Goal: Task Accomplishment & Management: Complete application form

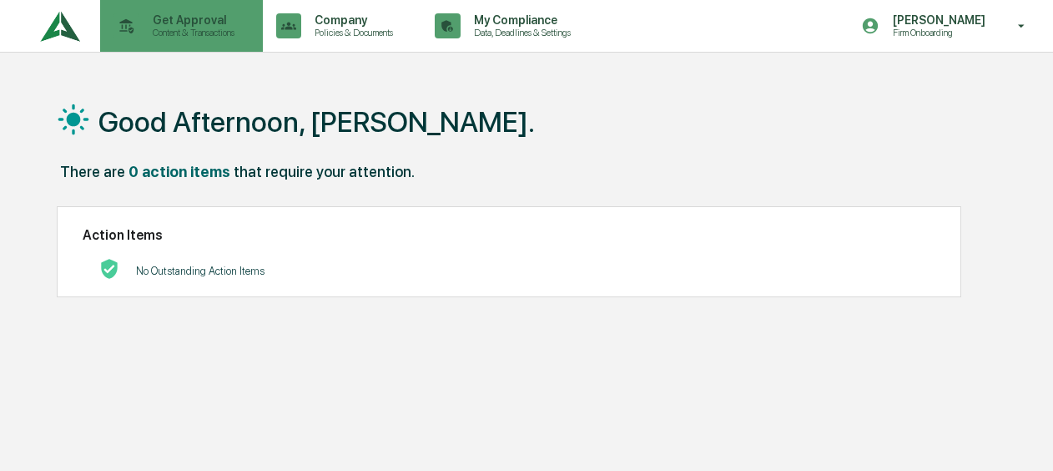
click at [192, 33] on p "Content & Transactions" at bounding box center [190, 33] width 103 height 12
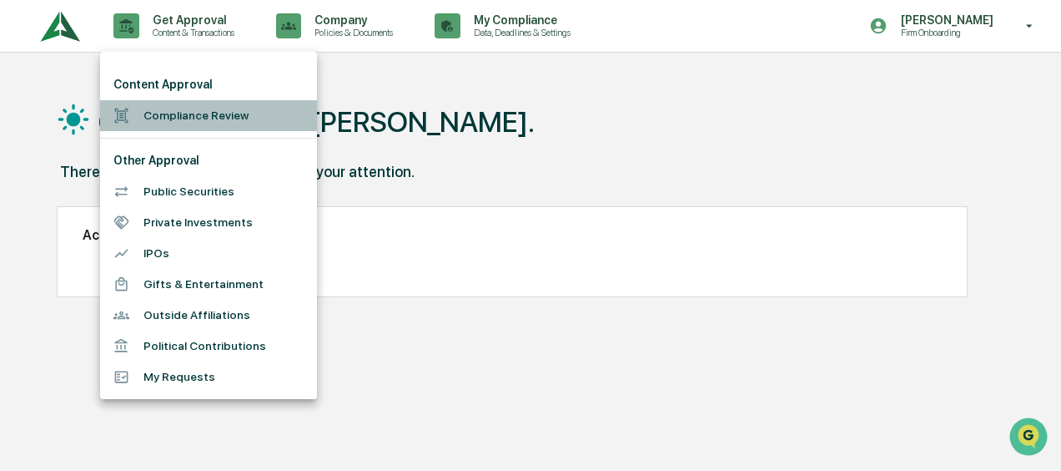
click at [184, 118] on li "Compliance Review" at bounding box center [208, 115] width 217 height 31
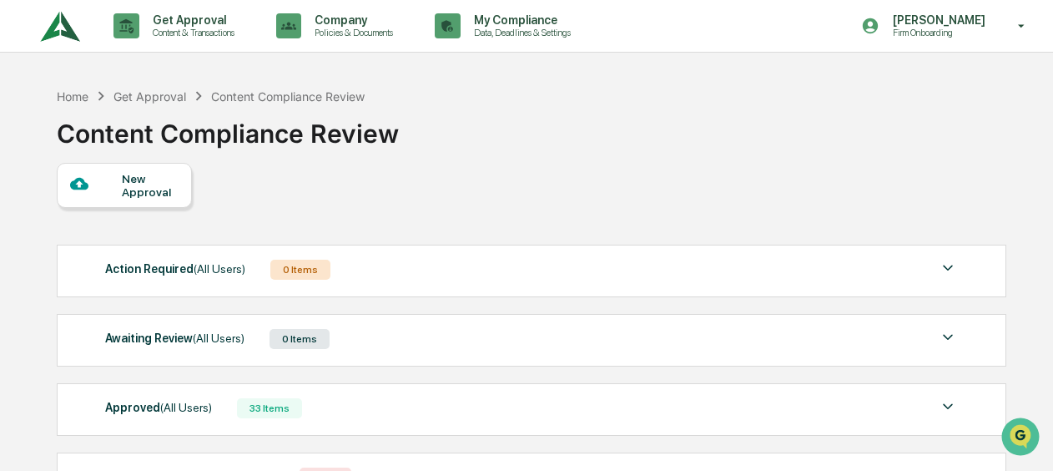
click at [139, 168] on div "New Approval" at bounding box center [124, 185] width 135 height 45
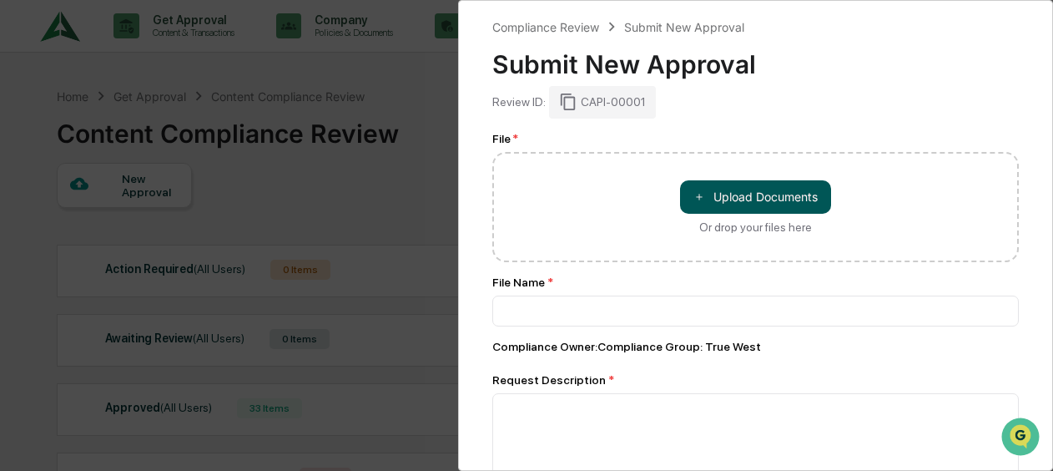
click at [713, 189] on button "＋ Upload Documents" at bounding box center [755, 196] width 151 height 33
type input "**********"
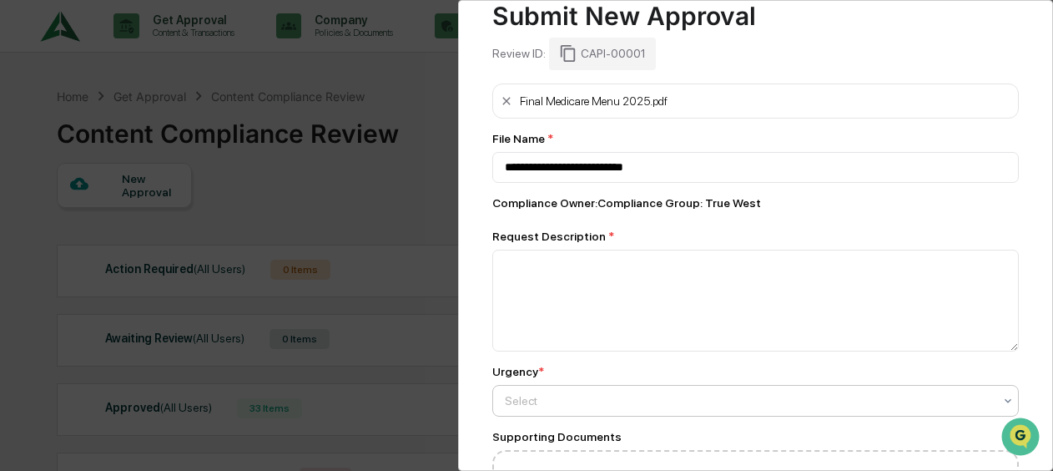
scroll to position [83, 0]
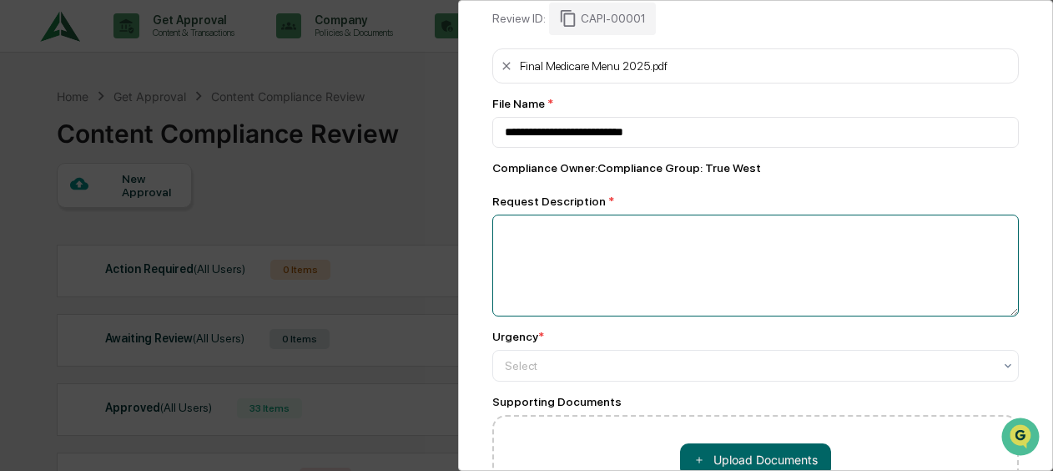
click at [605, 242] on textarea at bounding box center [755, 265] width 527 height 102
paste textarea "**********"
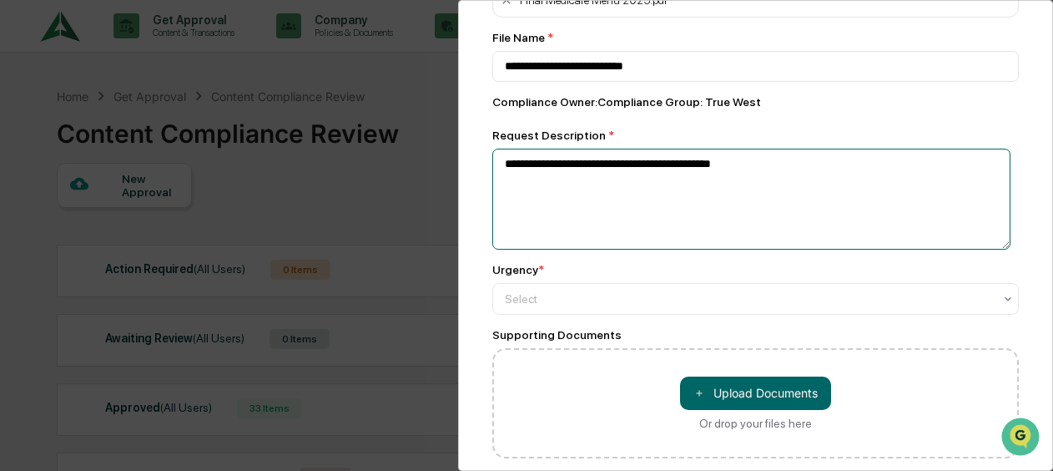
scroll to position [220, 0]
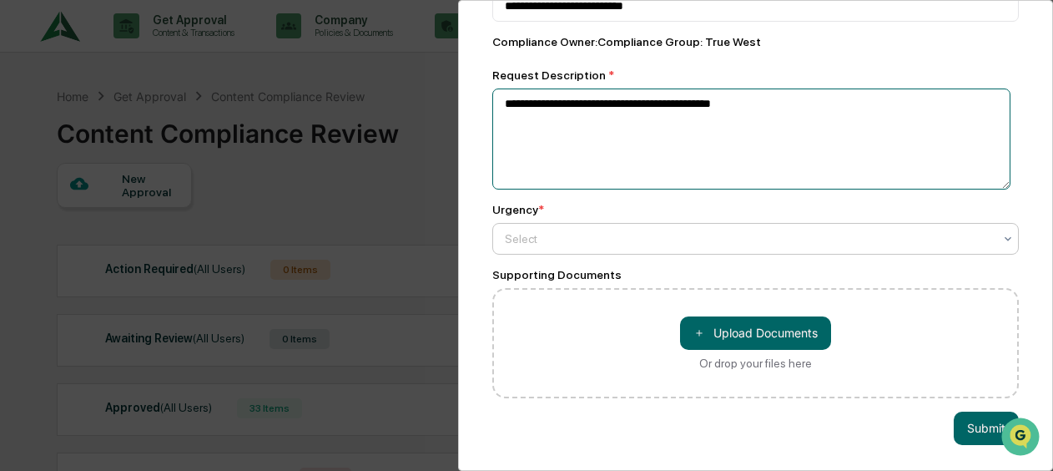
type textarea "**********"
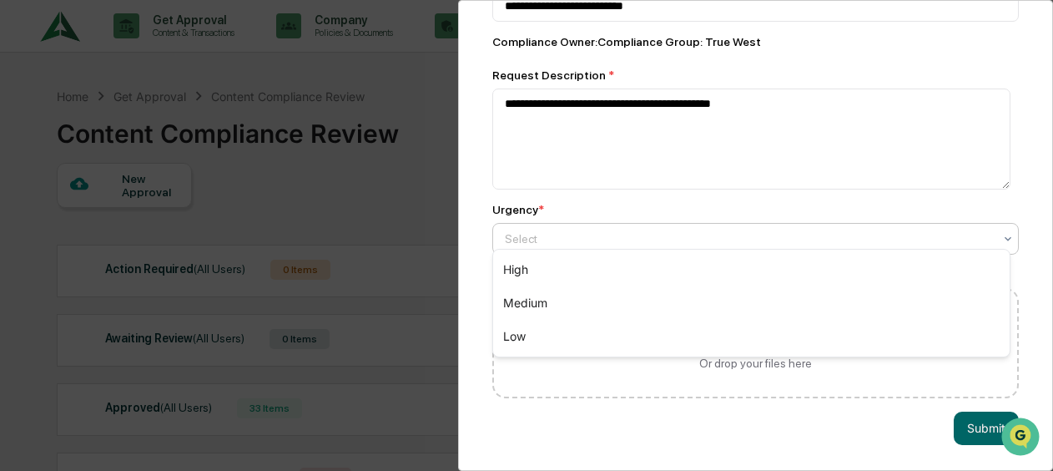
click at [622, 234] on div at bounding box center [749, 238] width 488 height 17
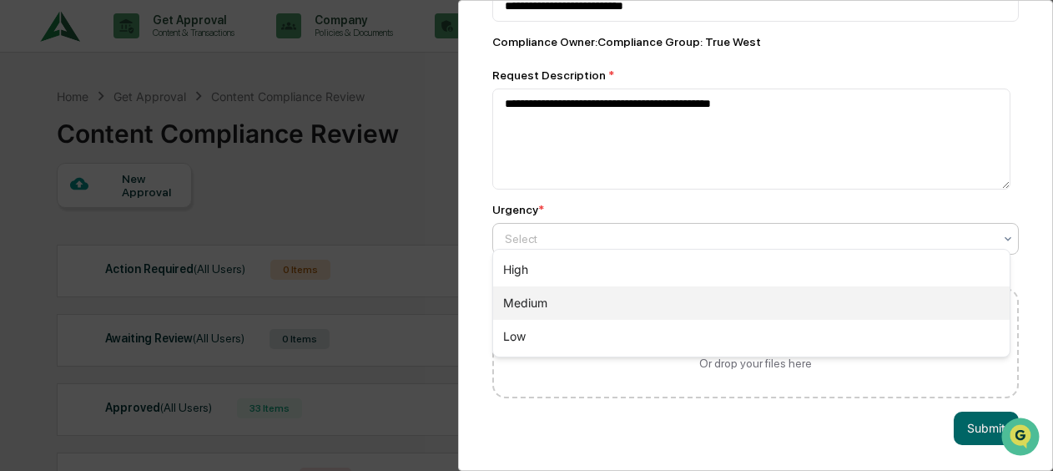
click at [608, 302] on div "Medium" at bounding box center [751, 302] width 517 height 33
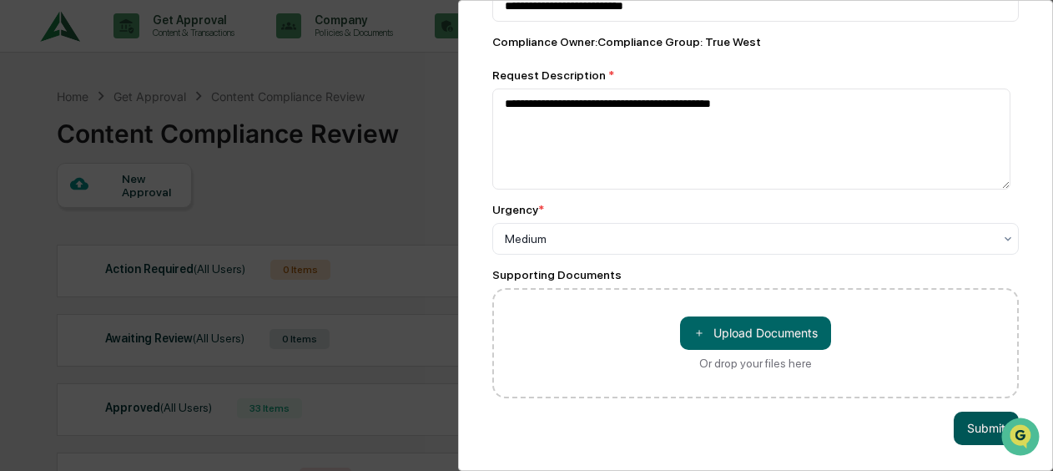
click at [968, 421] on button "Submit" at bounding box center [986, 427] width 65 height 33
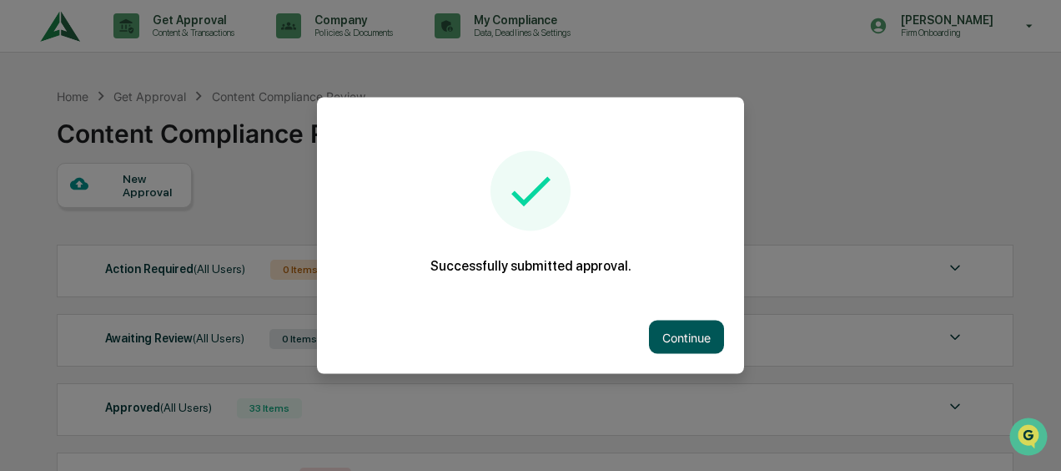
click at [674, 335] on button "Continue" at bounding box center [686, 336] width 75 height 33
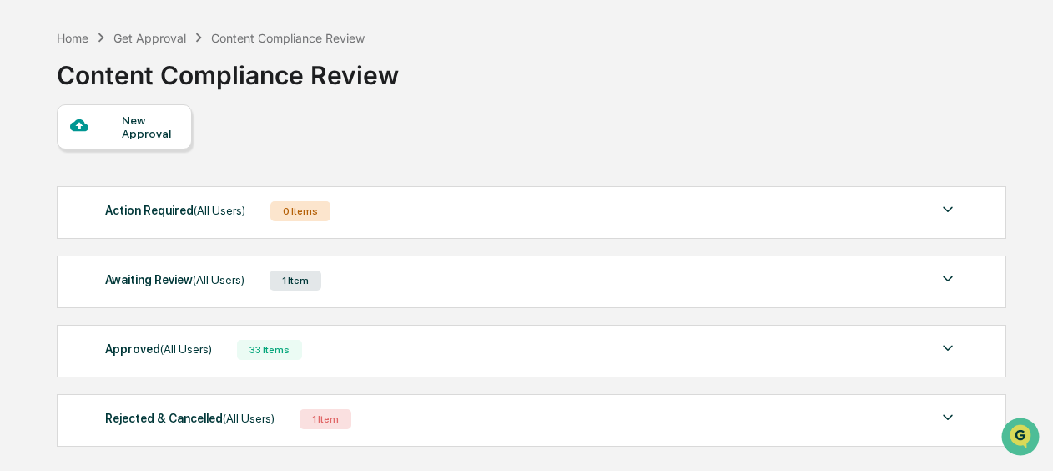
scroll to position [136, 0]
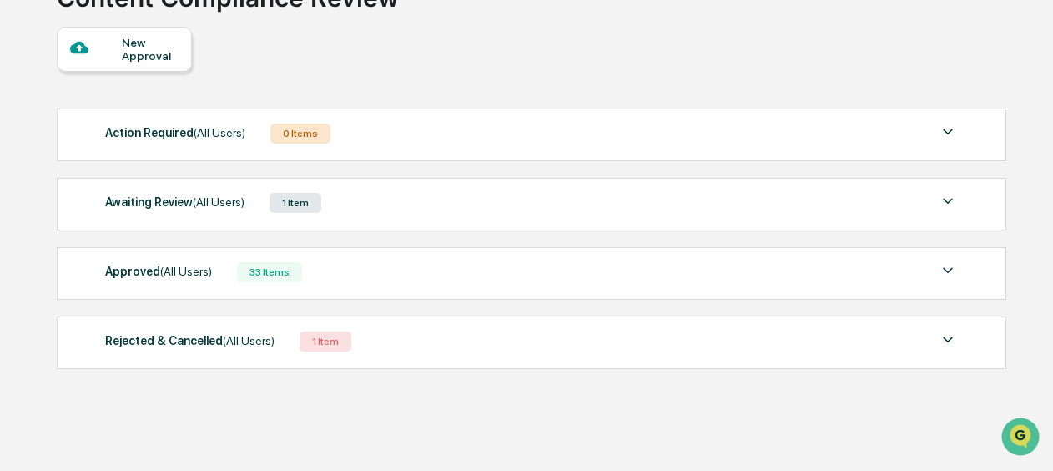
click at [599, 294] on div "Approved (All Users) 33 Items File Name Review Id Created Date Requested By Com…" at bounding box center [532, 273] width 950 height 53
click at [562, 212] on div "Awaiting Review (All Users) 1 Item" at bounding box center [531, 202] width 853 height 23
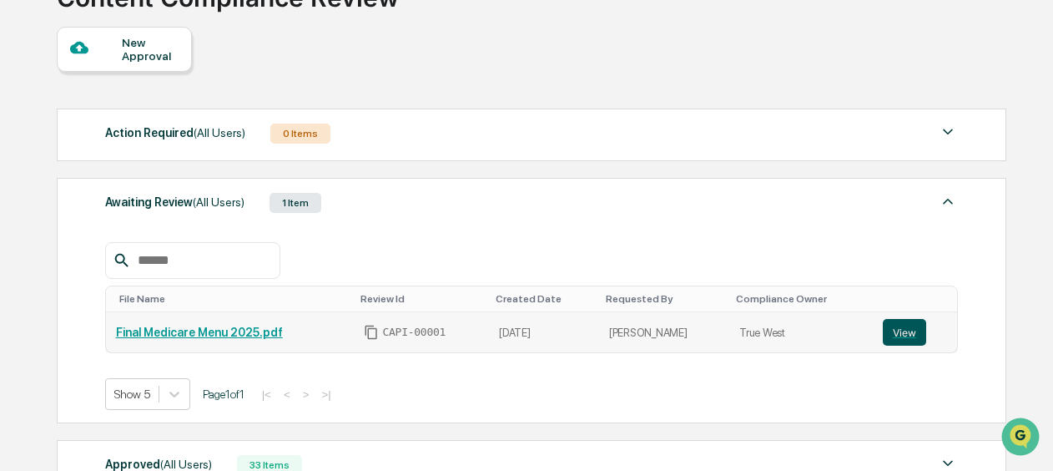
click at [888, 330] on button "View" at bounding box center [904, 332] width 43 height 27
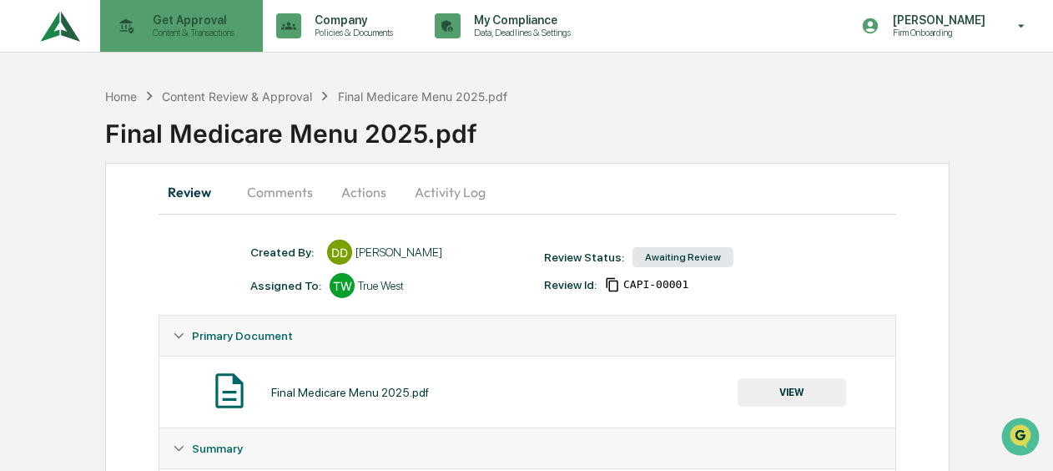
click at [158, 20] on p "Get Approval" at bounding box center [190, 19] width 103 height 13
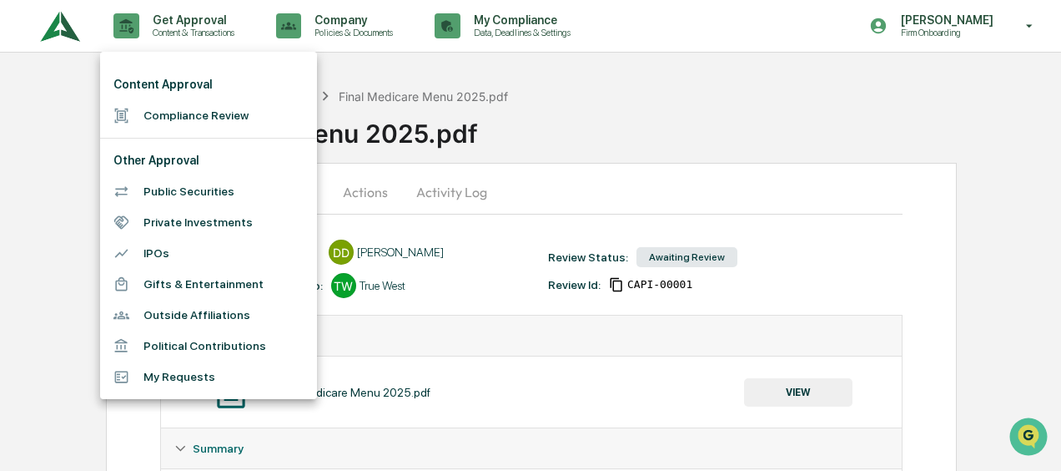
click at [232, 117] on li "Compliance Review" at bounding box center [208, 115] width 217 height 31
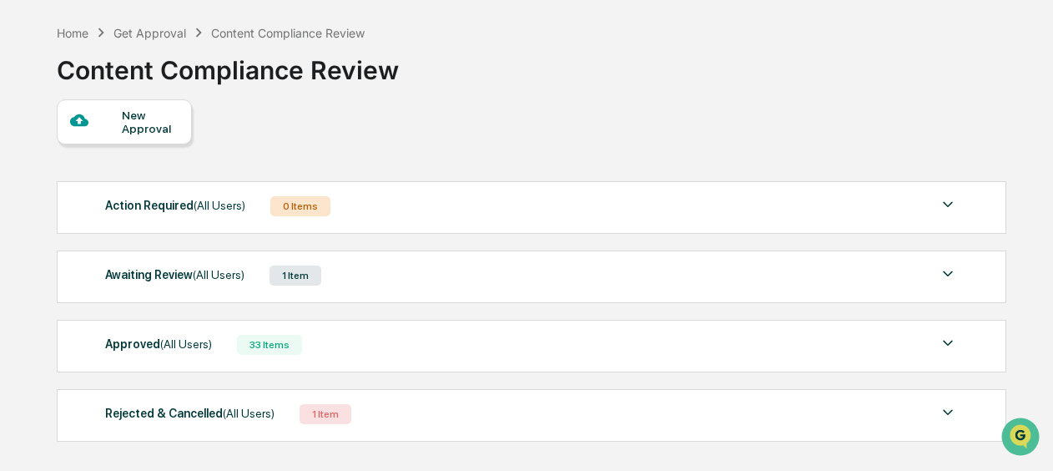
scroll to position [78, 0]
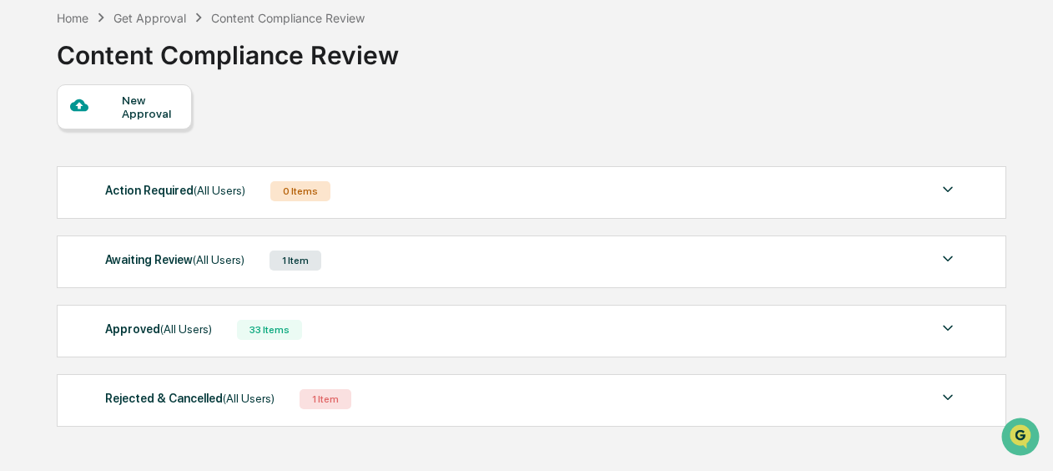
click at [387, 281] on div "Awaiting Review (All Users) 1 Item File Name Review Id Created Date Requested B…" at bounding box center [532, 261] width 950 height 53
click at [349, 255] on div "Awaiting Review (All Users) 1 Item" at bounding box center [531, 260] width 853 height 23
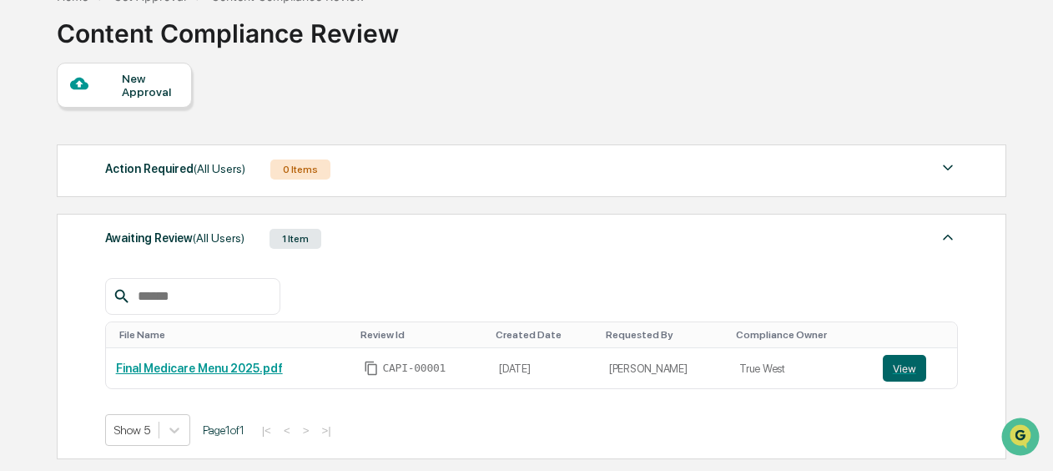
scroll to position [245, 0]
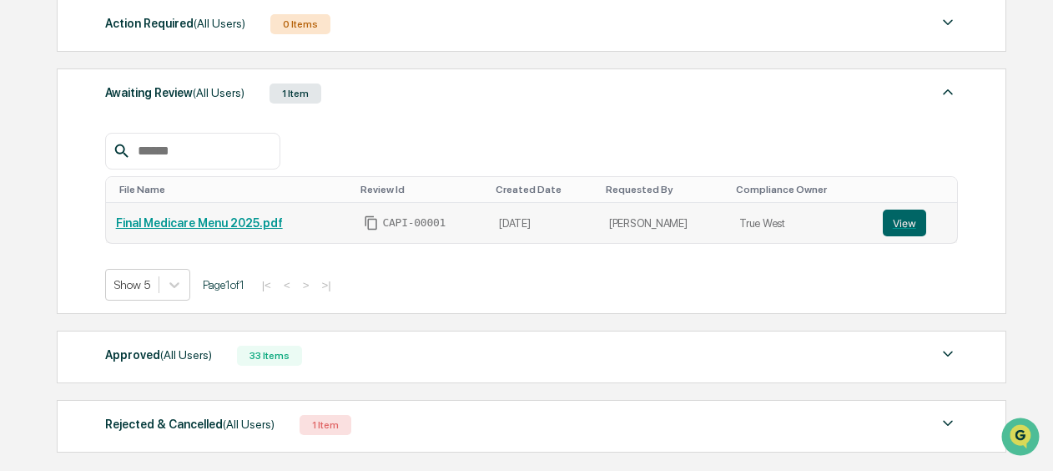
click at [212, 219] on link "Final Medicare Menu 2025.pdf" at bounding box center [199, 222] width 167 height 13
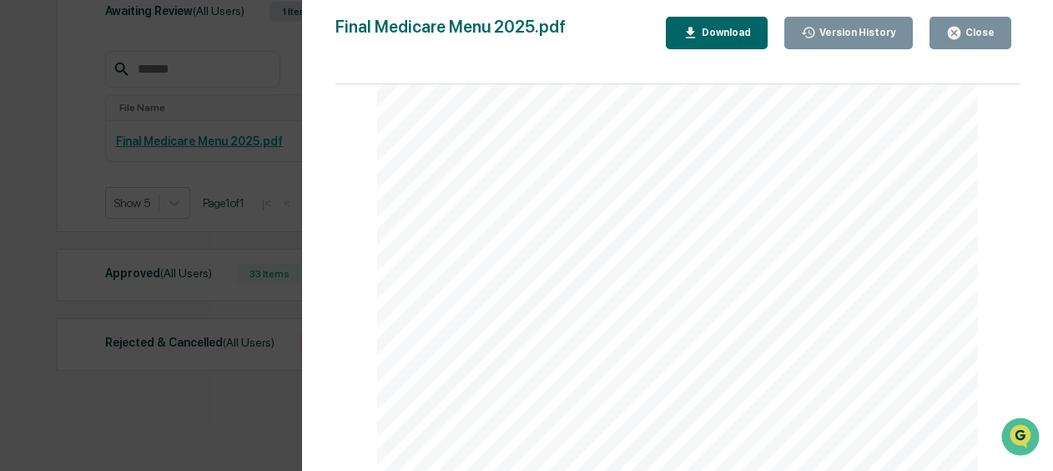
scroll to position [430, 0]
click at [949, 43] on button "Close" at bounding box center [971, 33] width 82 height 33
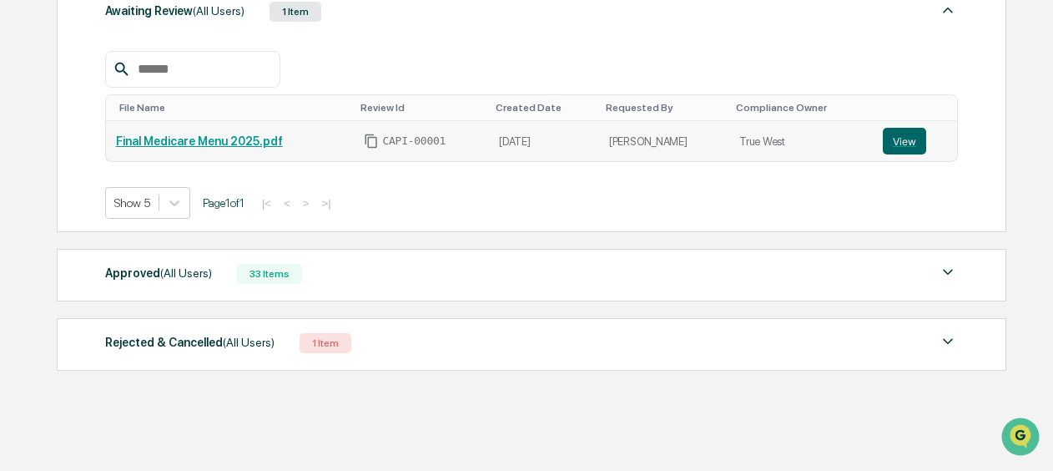
click at [217, 144] on link "Final Medicare Menu 2025.pdf" at bounding box center [199, 140] width 167 height 13
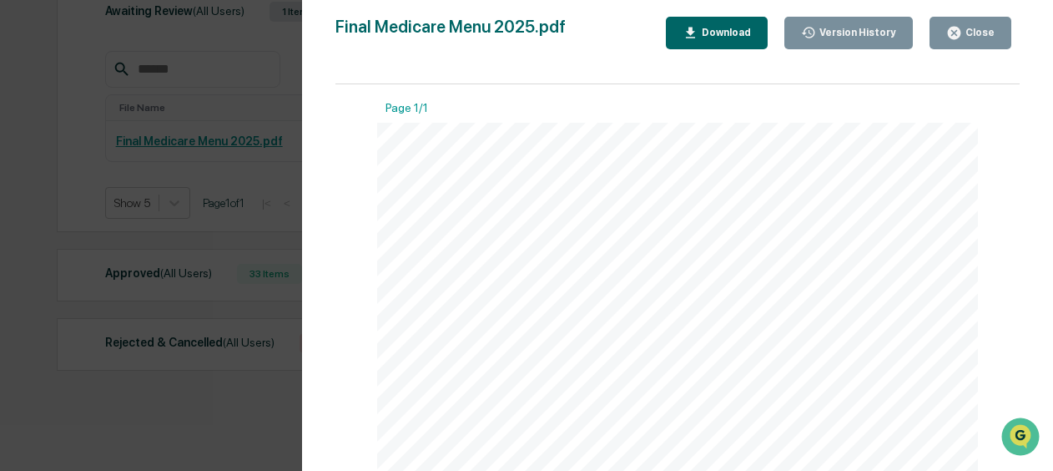
click at [197, 80] on div "Version History 09/10/2025, 05:59 PM Dominique Devivo Final Medicare Menu 2025.…" at bounding box center [526, 235] width 1053 height 471
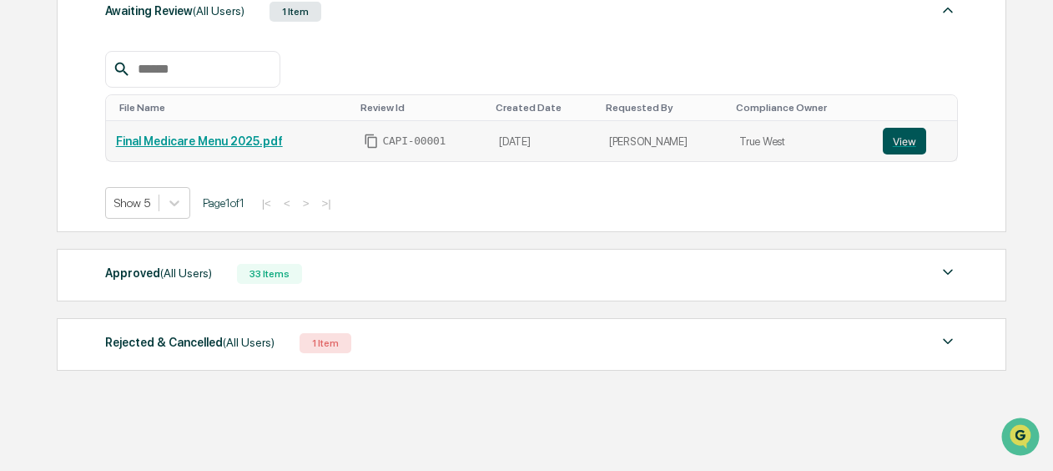
click at [900, 136] on button "View" at bounding box center [904, 141] width 43 height 27
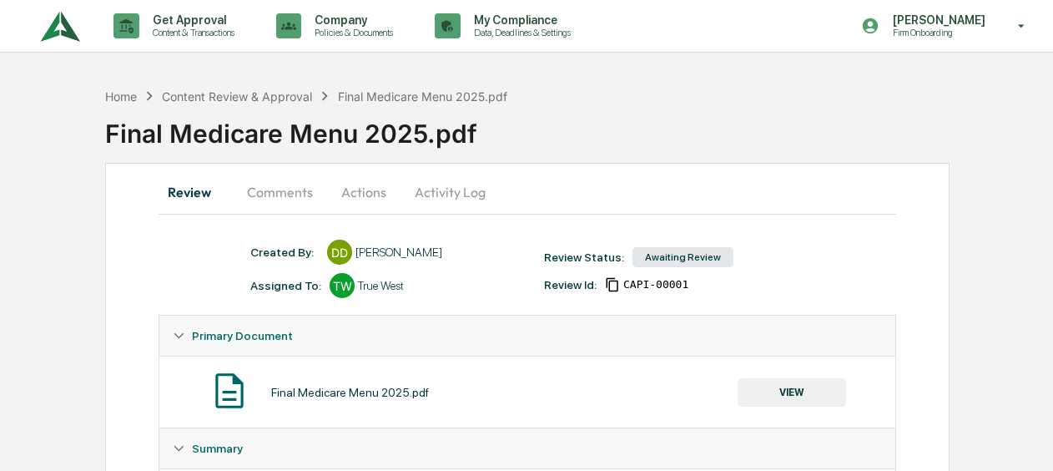
click at [361, 184] on button "Actions" at bounding box center [363, 192] width 75 height 40
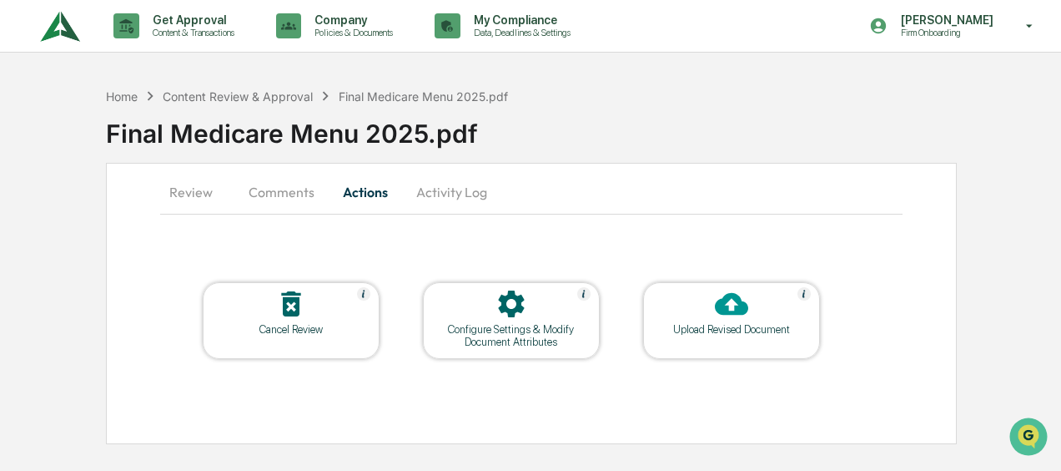
click at [305, 332] on div "Cancel Review" at bounding box center [291, 329] width 150 height 13
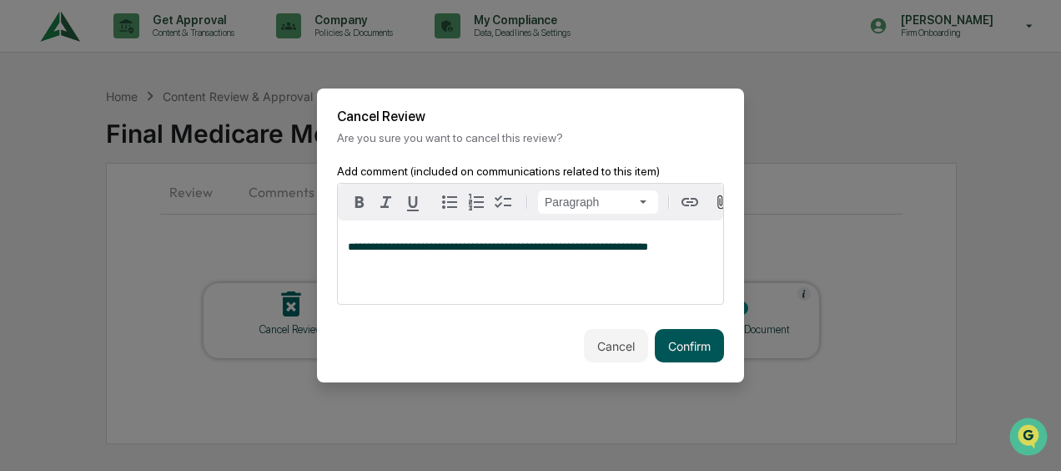
click at [685, 349] on button "Confirm" at bounding box center [689, 345] width 69 height 33
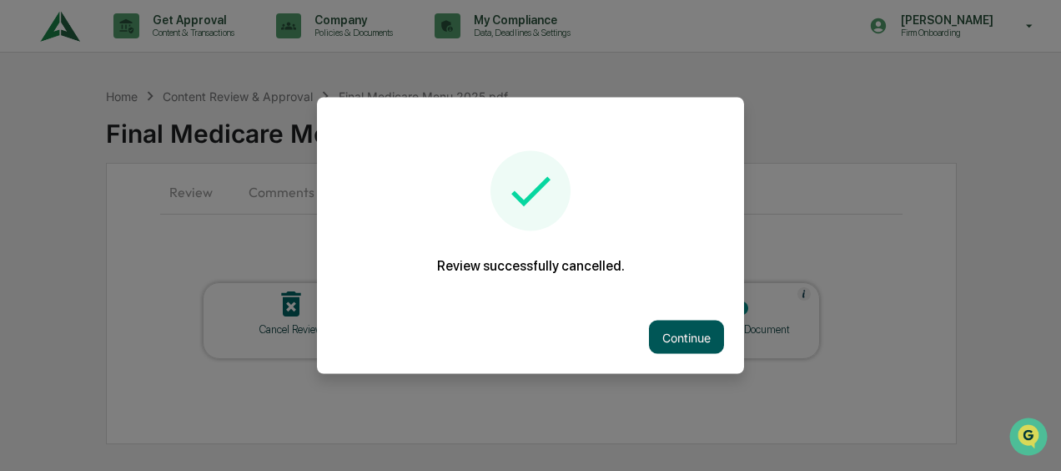
click at [712, 324] on button "Continue" at bounding box center [686, 336] width 75 height 33
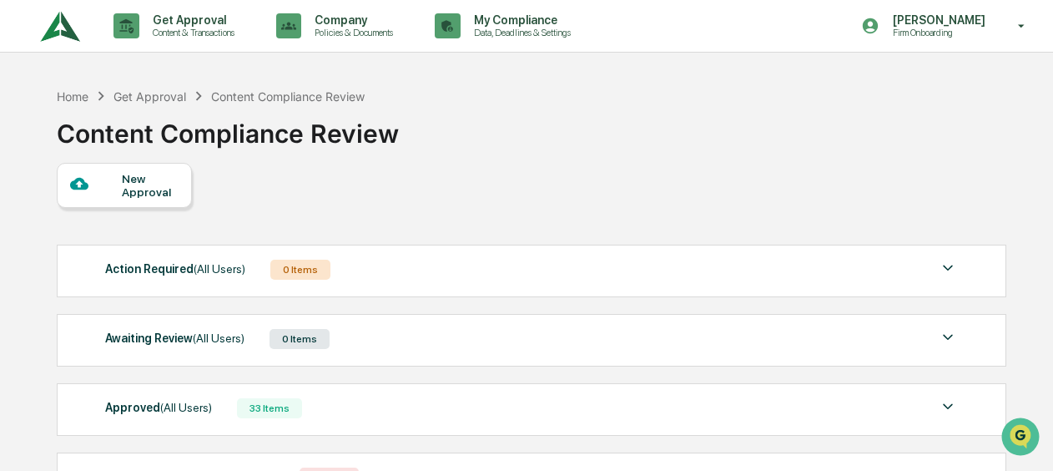
click at [144, 189] on div "New Approval" at bounding box center [150, 185] width 56 height 27
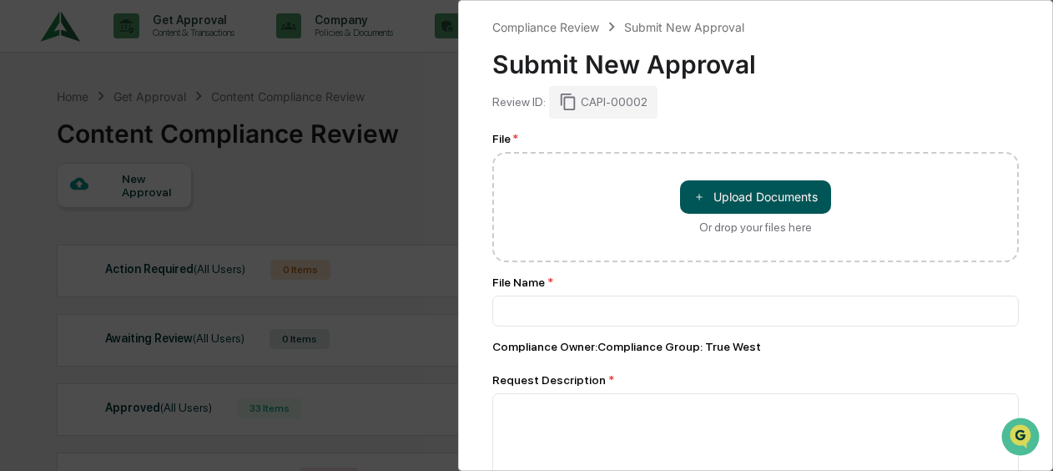
click at [721, 198] on button "＋ Upload Documents" at bounding box center [755, 196] width 151 height 33
type input "**********"
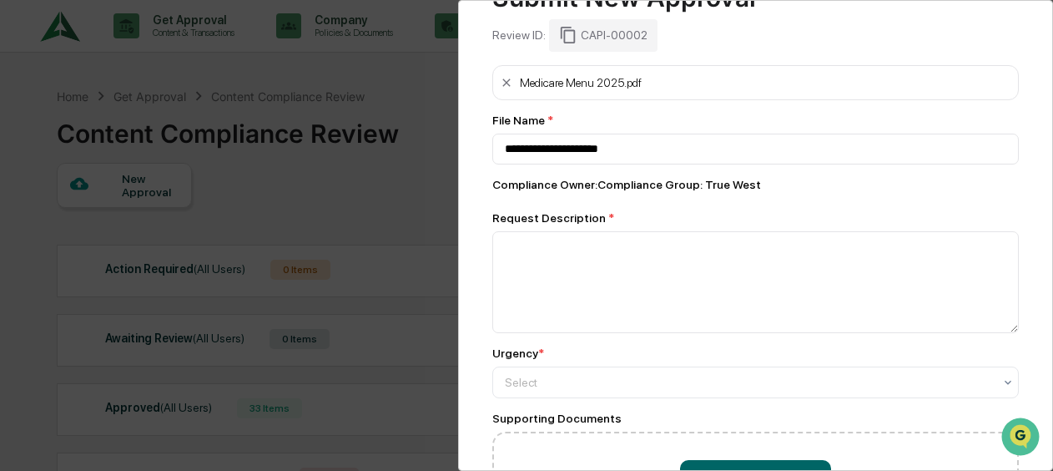
scroll to position [167, 0]
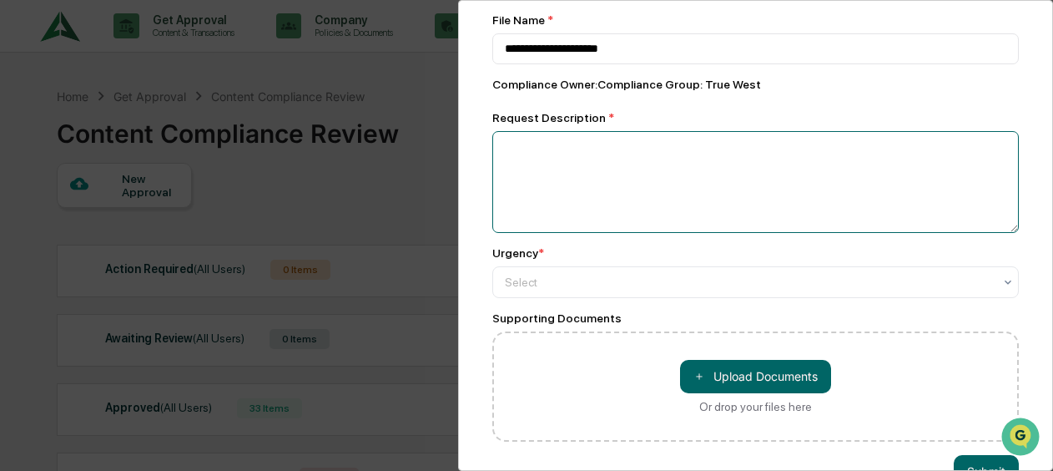
click at [573, 170] on textarea at bounding box center [755, 182] width 527 height 102
paste textarea "**********"
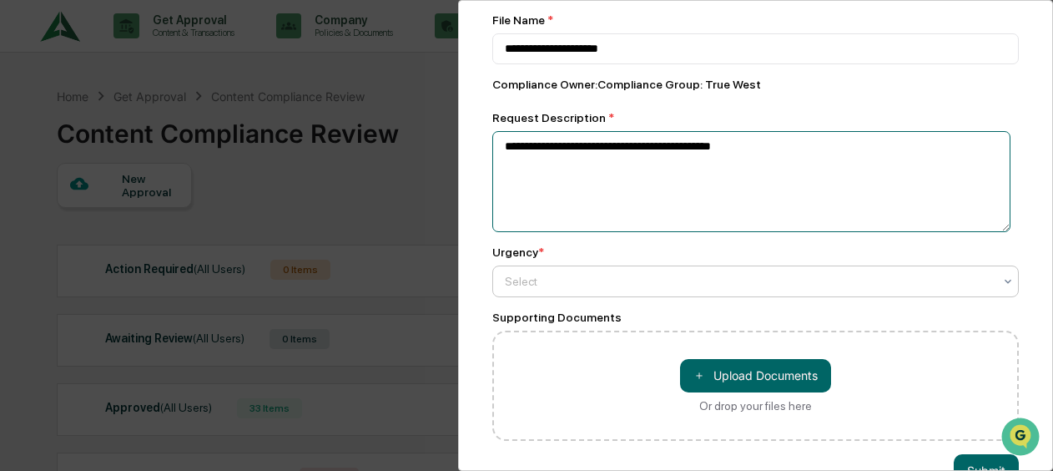
type textarea "**********"
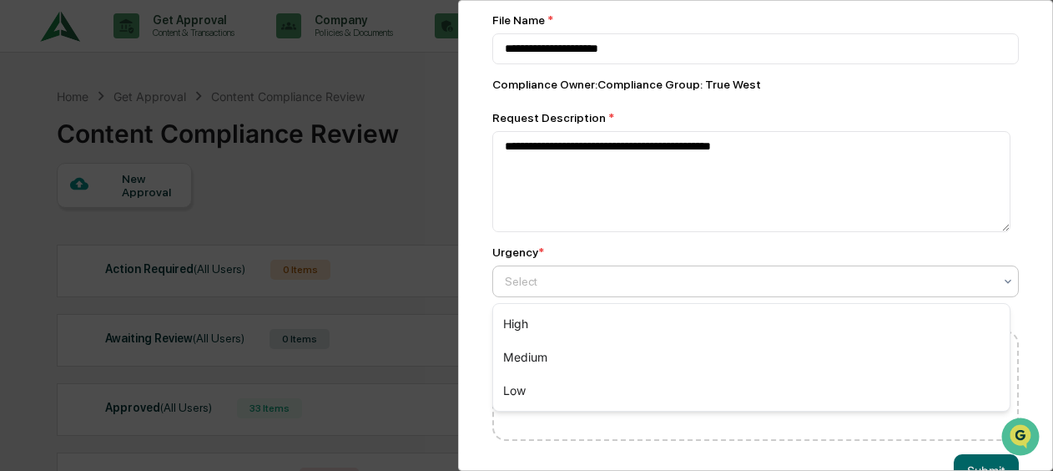
click at [584, 283] on div at bounding box center [749, 281] width 488 height 17
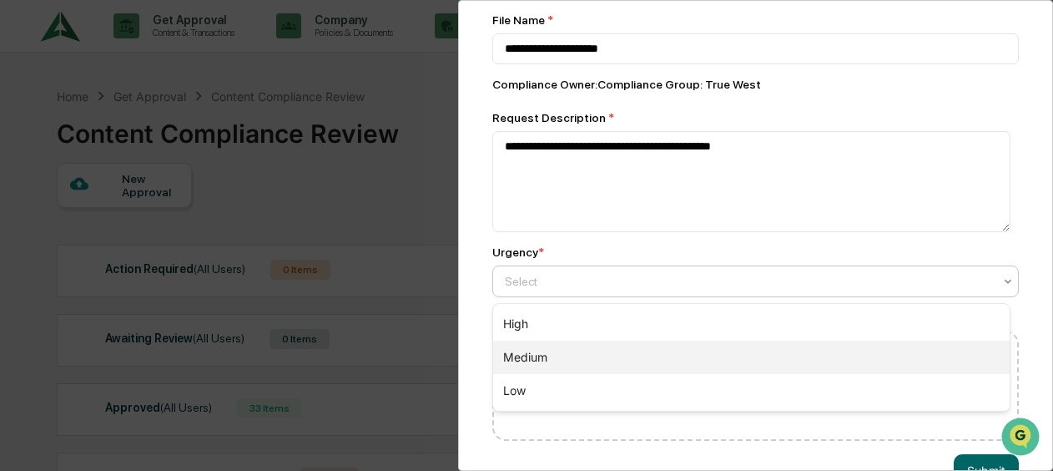
click at [588, 359] on div "Medium" at bounding box center [751, 356] width 517 height 33
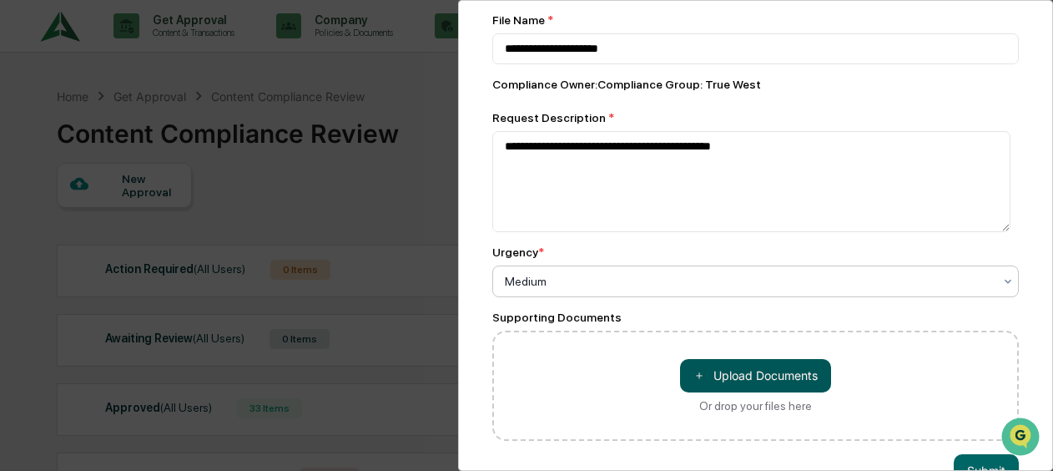
scroll to position [220, 0]
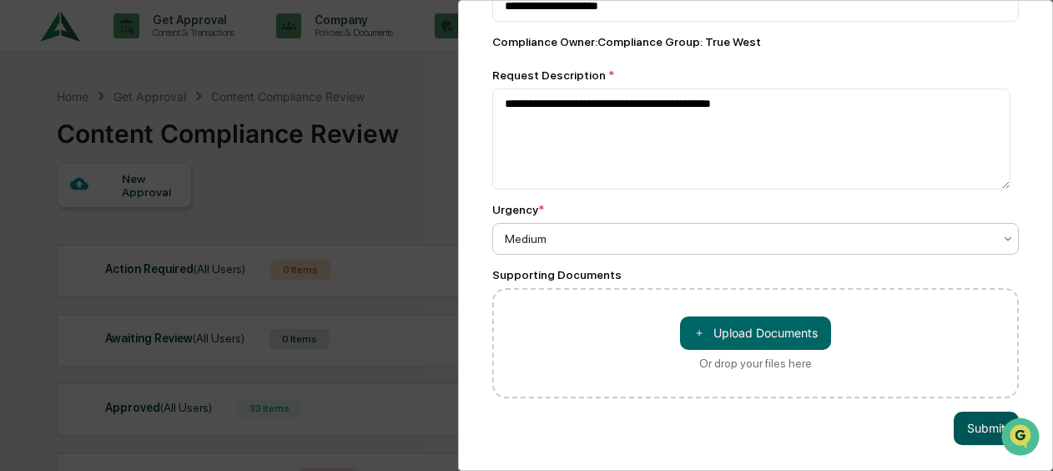
click at [980, 415] on button "Submit" at bounding box center [986, 427] width 65 height 33
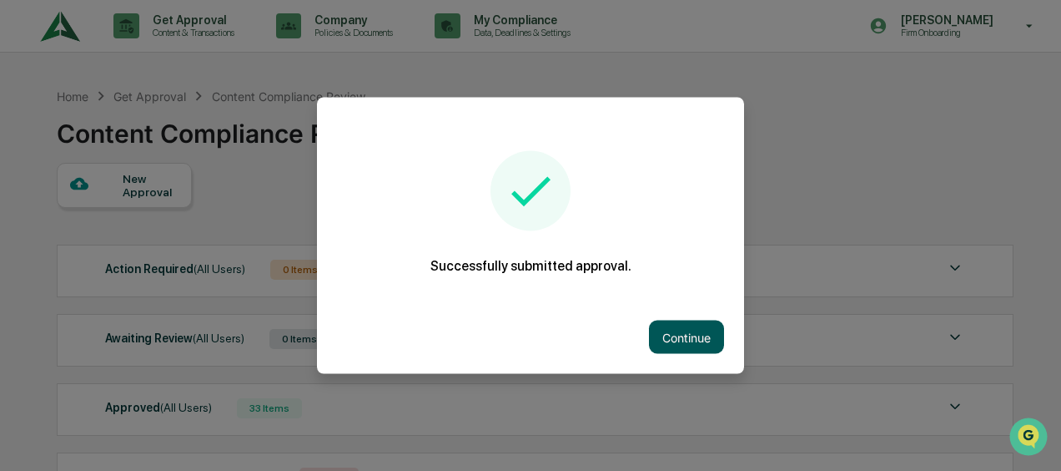
click at [702, 336] on button "Continue" at bounding box center [686, 336] width 75 height 33
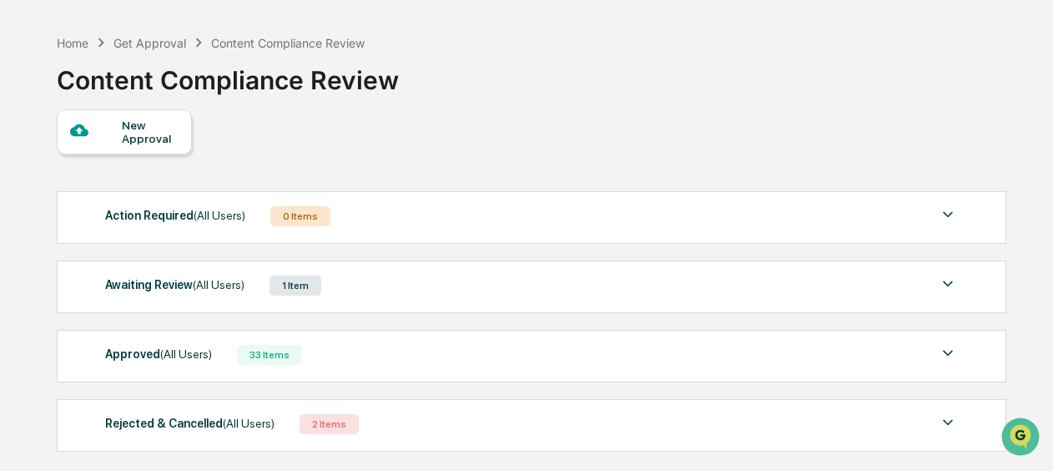
scroll to position [0, 0]
